Goal: Check status: Check status

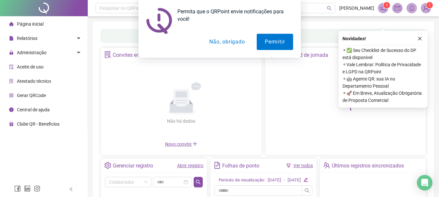
scroll to position [97, 0]
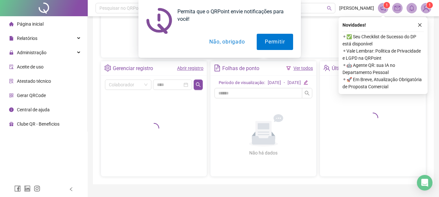
click at [226, 46] on button "Não, obrigado" at bounding box center [227, 42] width 52 height 16
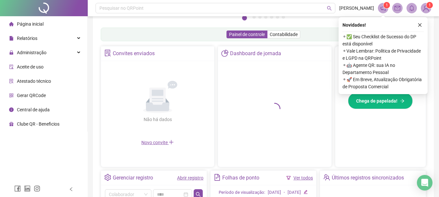
scroll to position [193, 0]
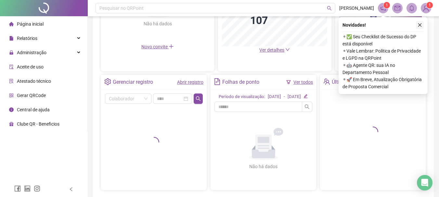
click at [420, 25] on icon "close" at bounding box center [420, 25] width 4 height 4
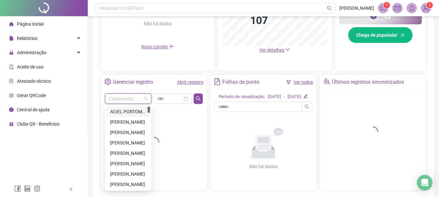
click at [131, 99] on input "search" at bounding box center [125, 99] width 33 height 10
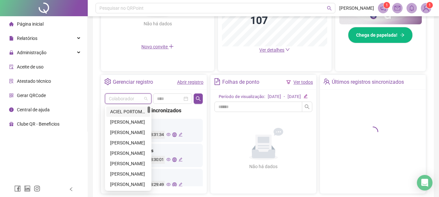
click at [186, 80] on link "Abrir registro" at bounding box center [190, 82] width 26 height 5
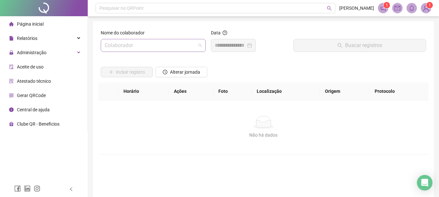
click at [162, 47] on input "search" at bounding box center [150, 45] width 91 height 12
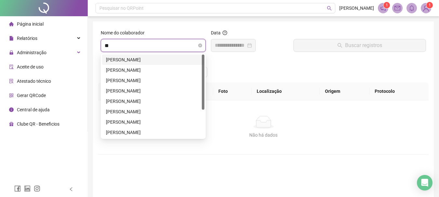
type input "***"
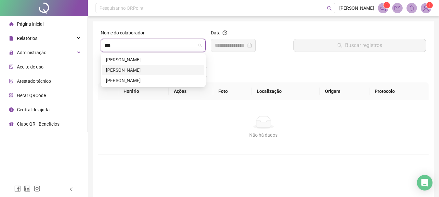
click at [149, 72] on div "[PERSON_NAME]" at bounding box center [153, 70] width 95 height 7
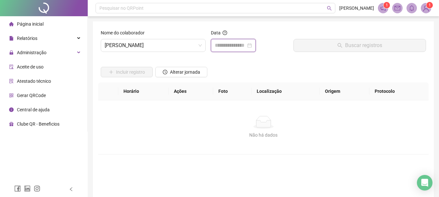
click at [246, 44] on input at bounding box center [230, 46] width 31 height 8
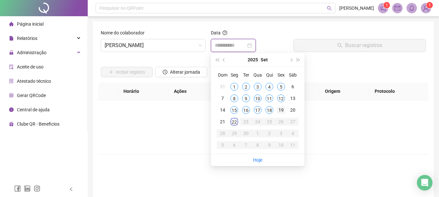
type input "**********"
click at [281, 108] on div "19" at bounding box center [281, 110] width 8 height 8
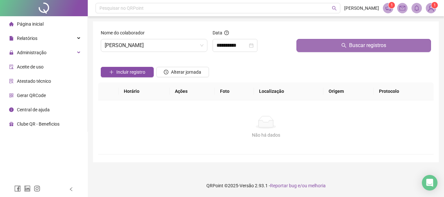
click at [326, 45] on button "Buscar registros" at bounding box center [363, 45] width 135 height 13
